Goal: Information Seeking & Learning: Learn about a topic

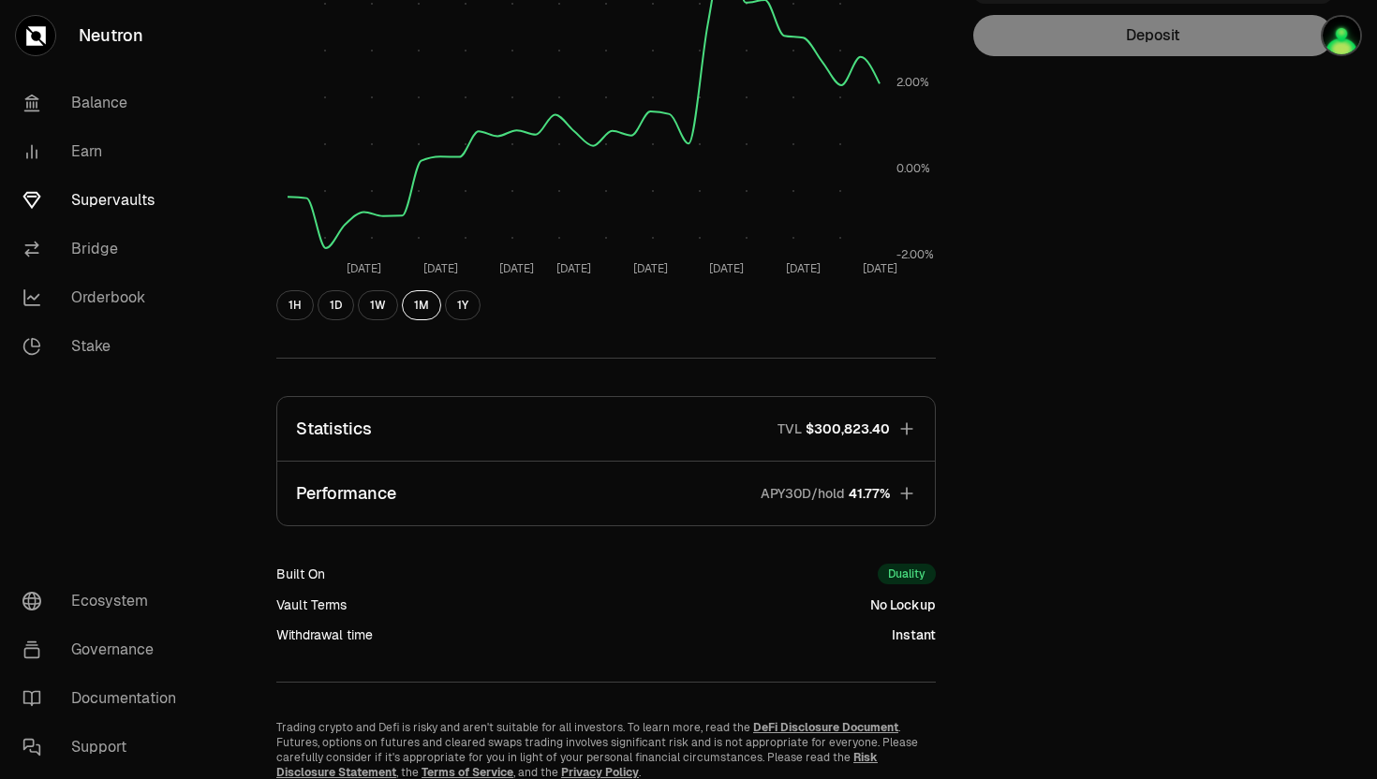
scroll to position [445, 0]
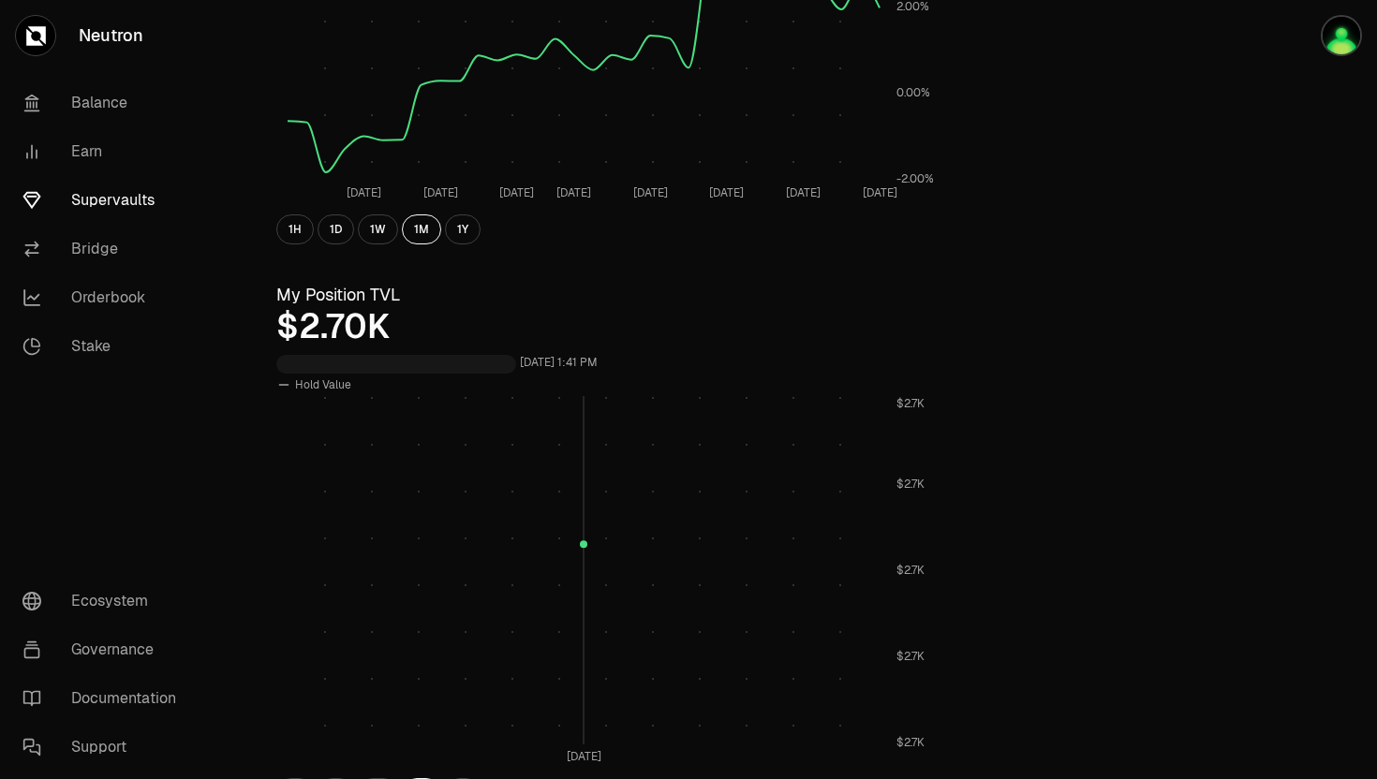
click at [637, 418] on rect at bounding box center [584, 570] width 592 height 348
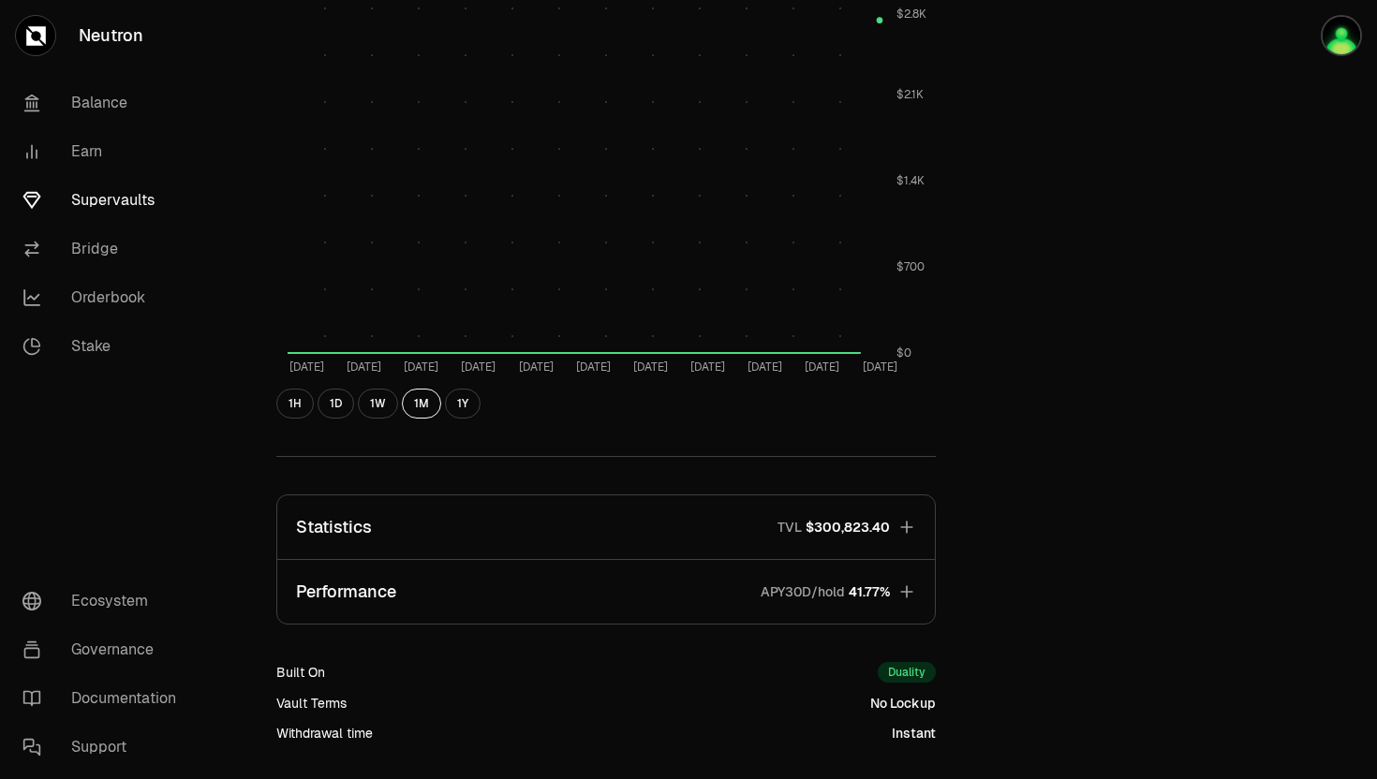
scroll to position [827, 0]
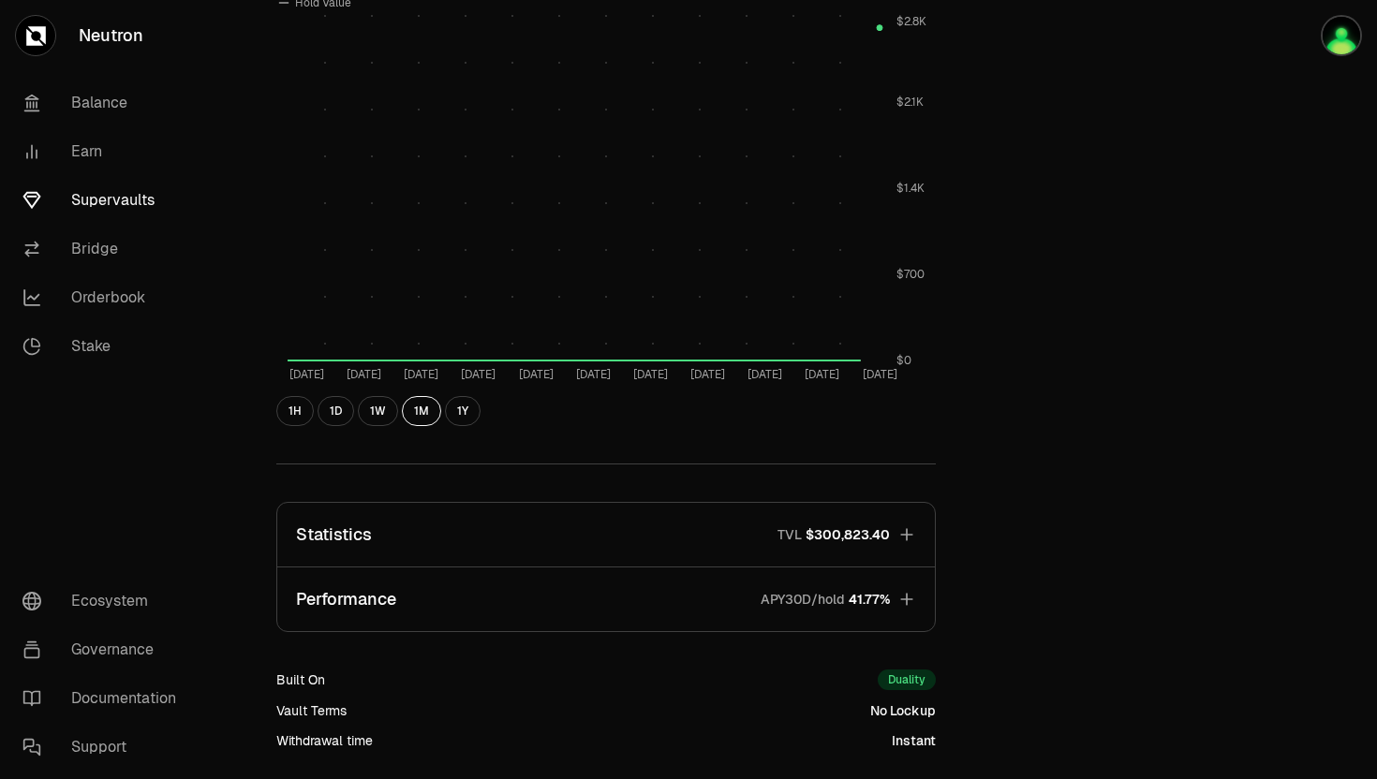
click at [734, 601] on button "Performance APY30D/hold 41.77%" at bounding box center [605, 600] width 657 height 64
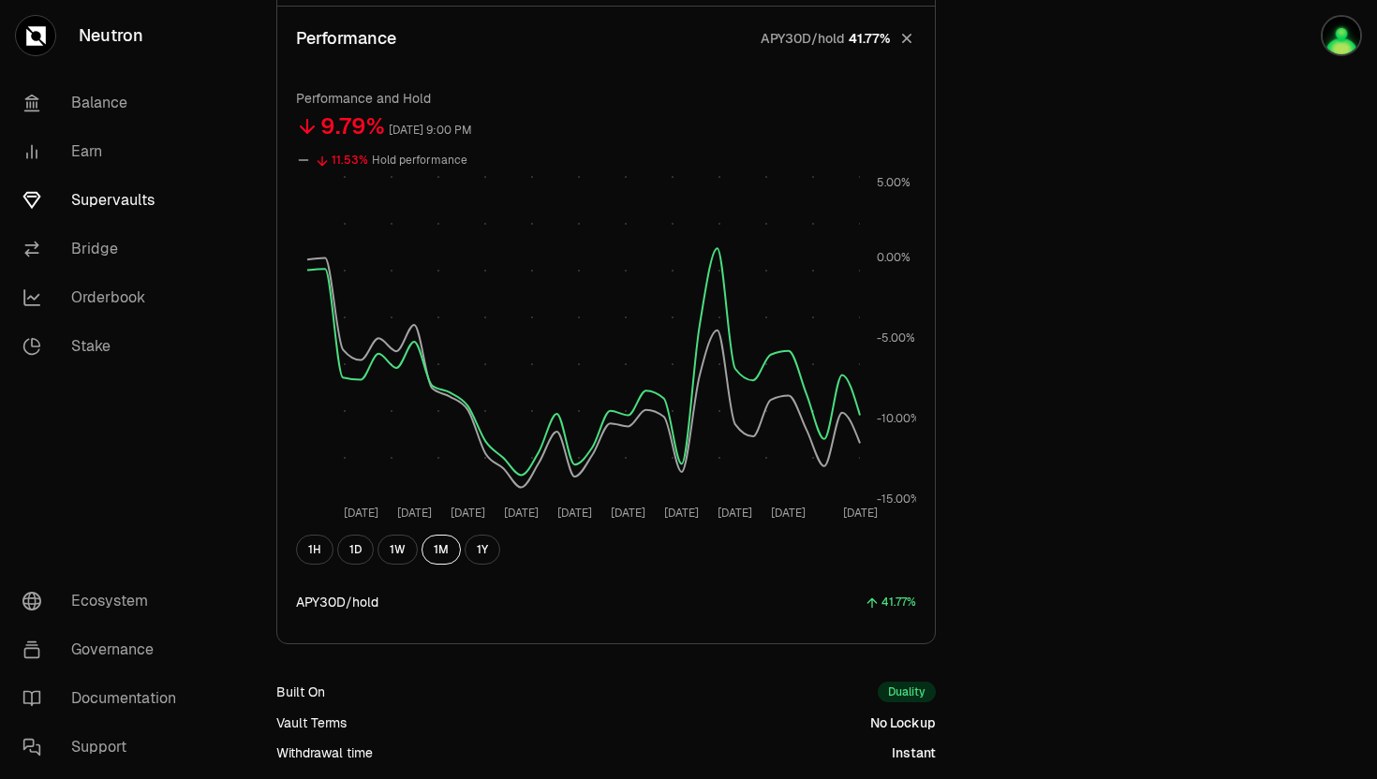
scroll to position [1449, 0]
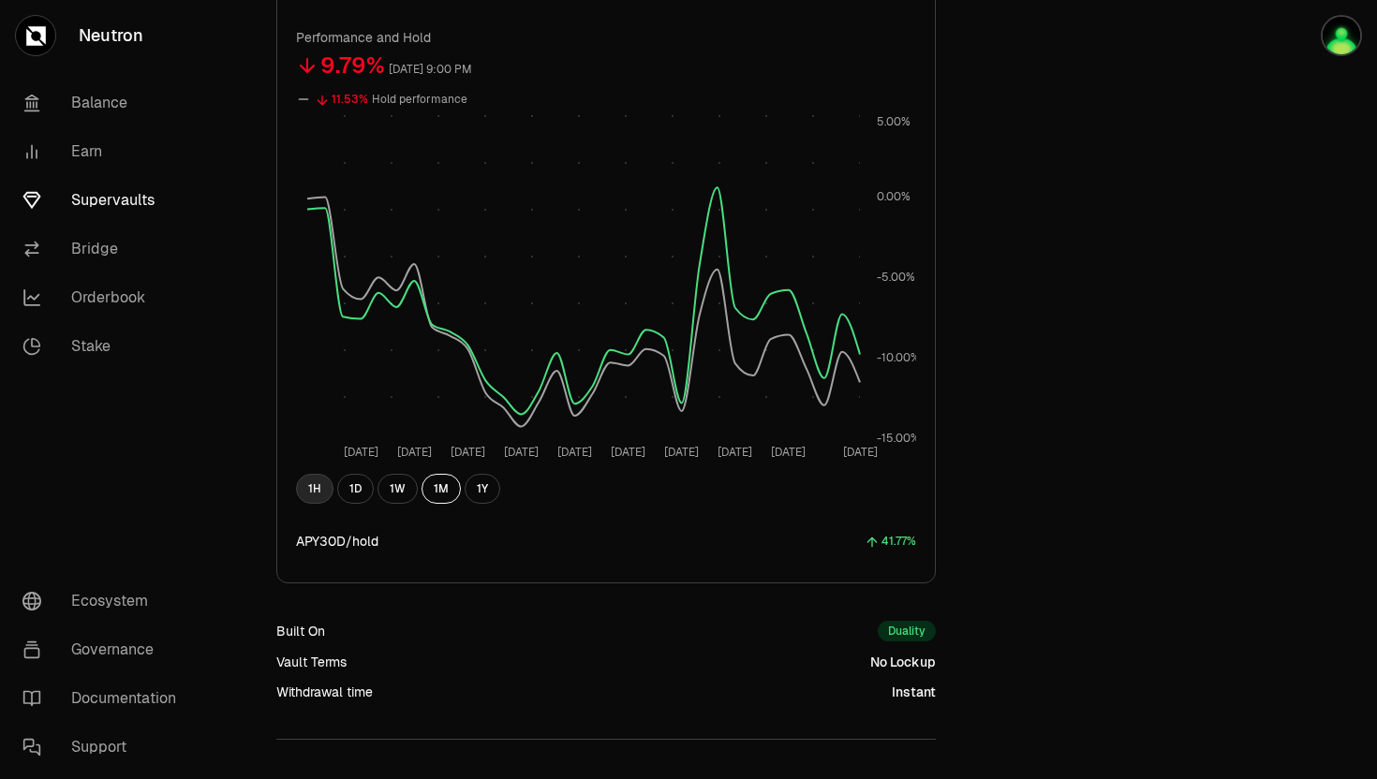
click at [302, 483] on button "1H" at bounding box center [314, 489] width 37 height 30
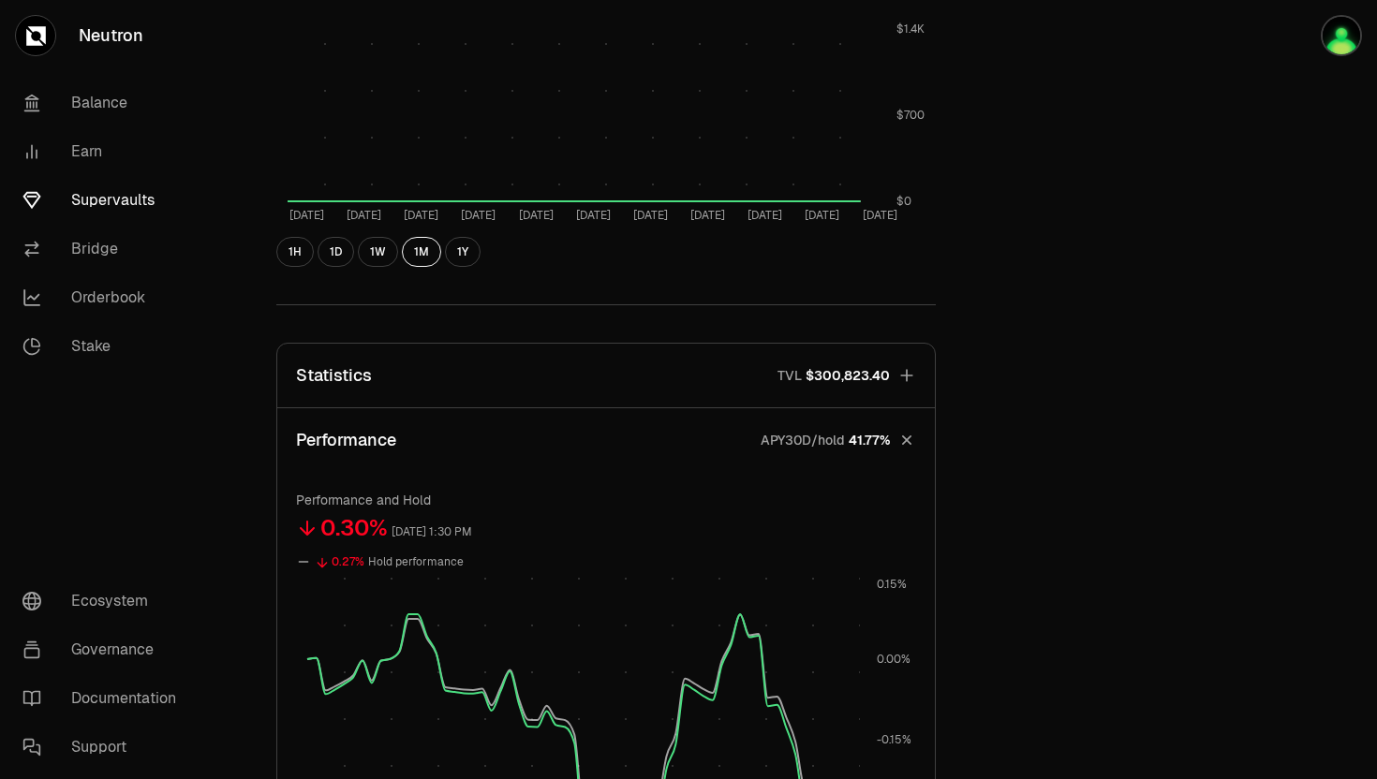
scroll to position [879, 0]
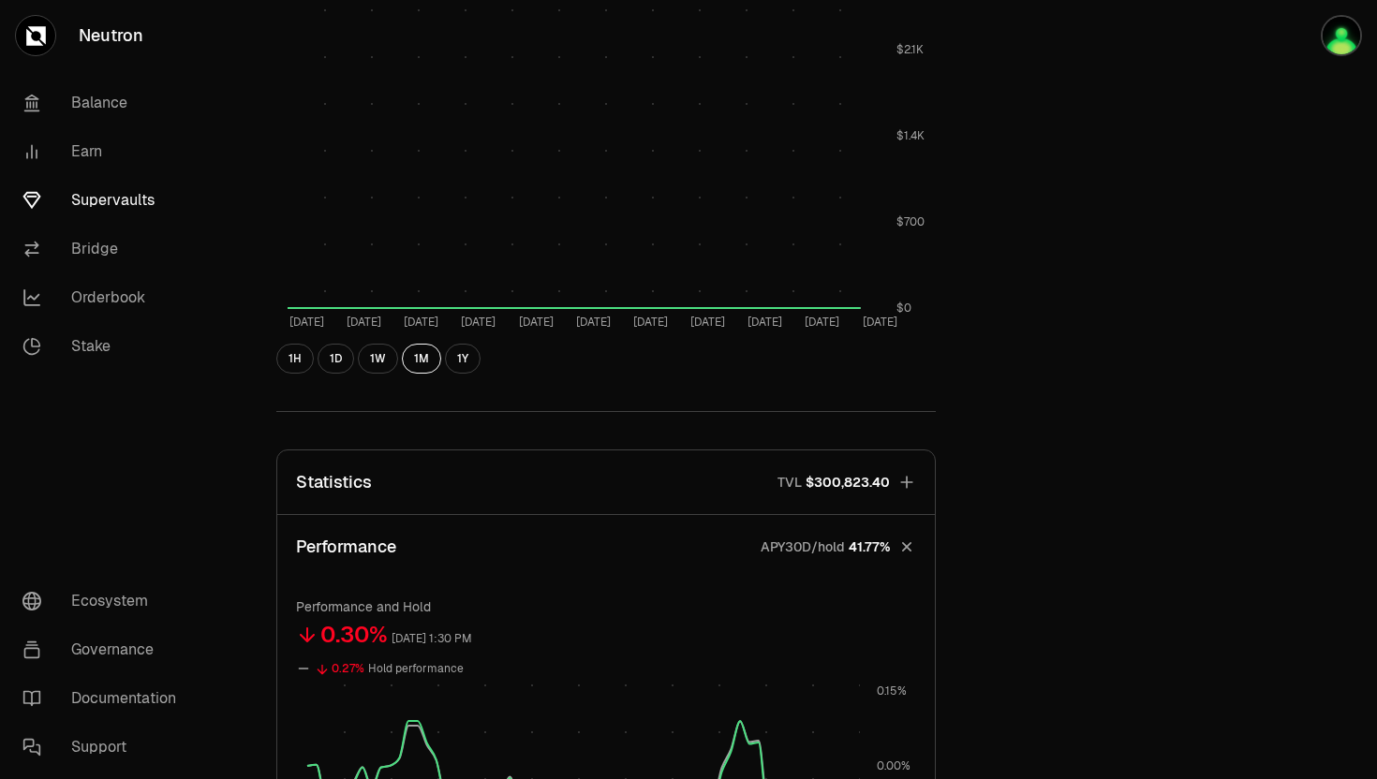
click at [559, 470] on button "Statistics TVL $300,823.40" at bounding box center [605, 482] width 657 height 64
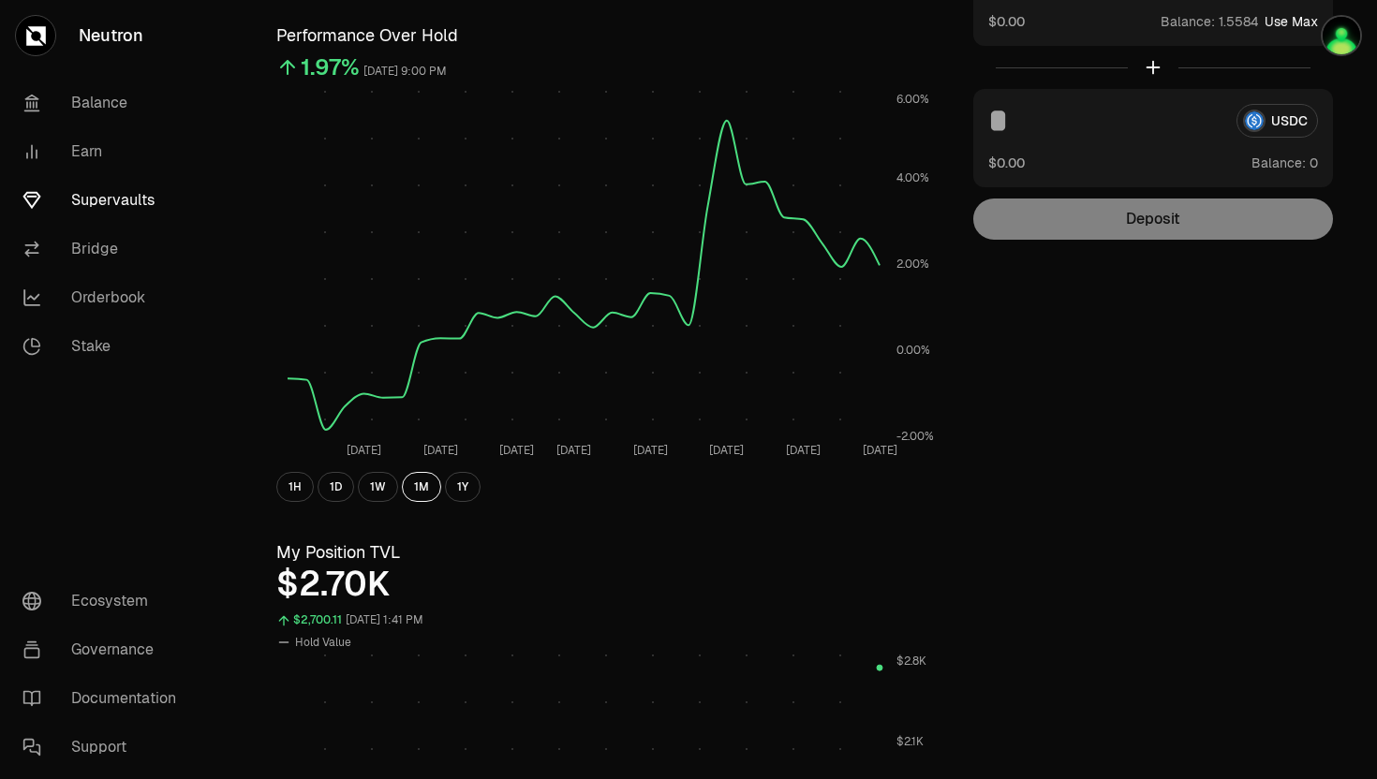
scroll to position [0, 0]
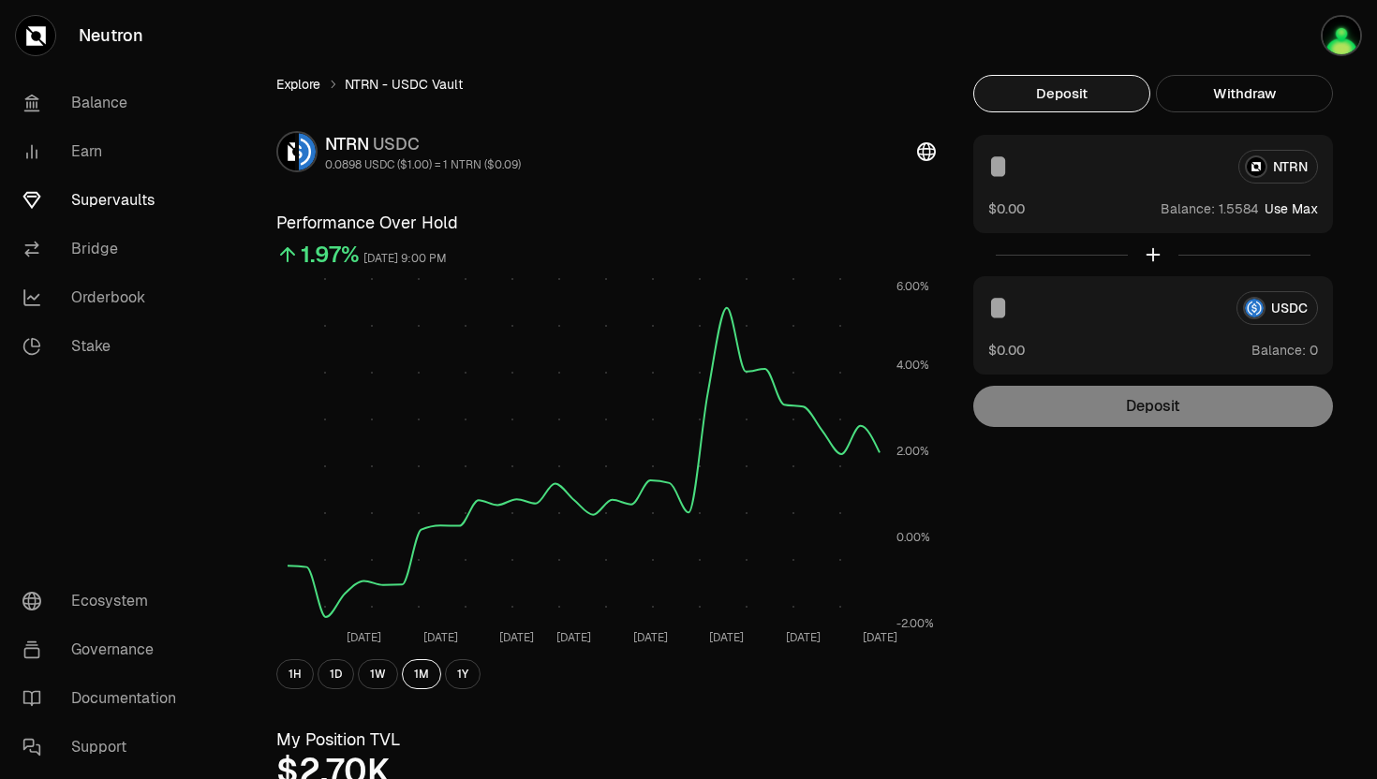
click at [283, 80] on link "Explore" at bounding box center [298, 84] width 44 height 19
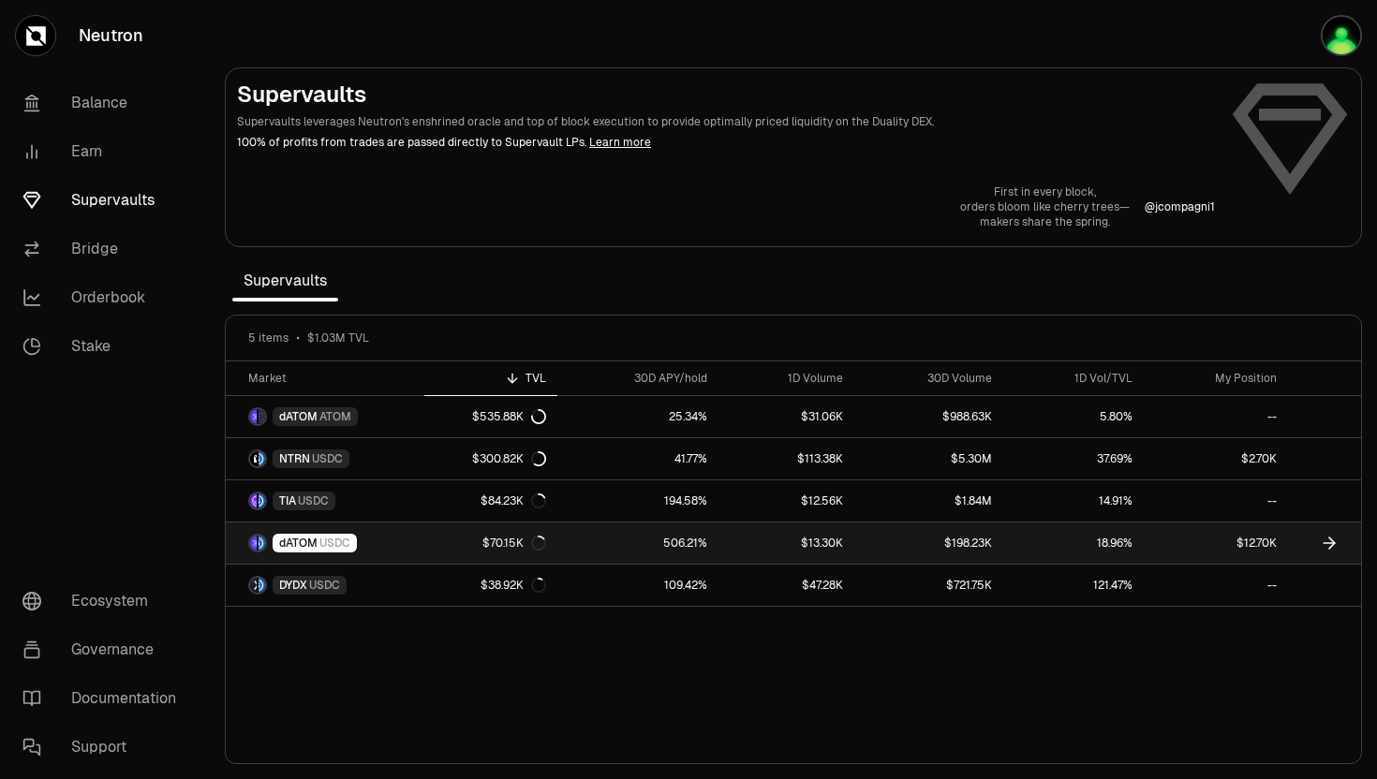
click at [333, 537] on span "USDC" at bounding box center [334, 543] width 31 height 15
click at [308, 540] on span "dATOM" at bounding box center [298, 543] width 38 height 15
